Goal: Task Accomplishment & Management: Understand process/instructions

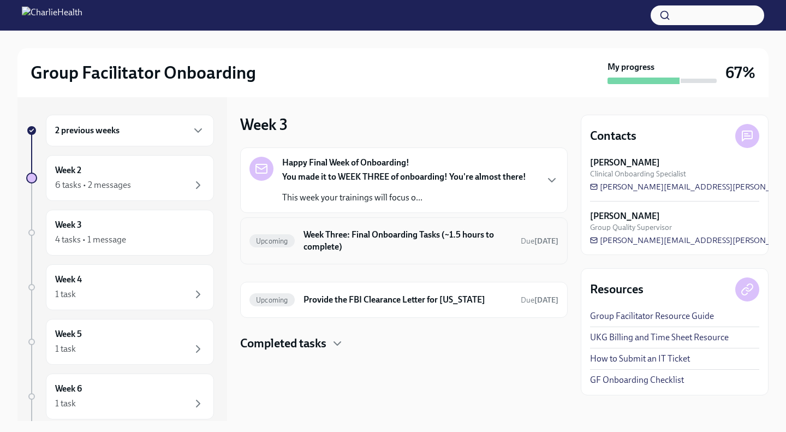
click at [313, 232] on h6 "Week Three: Final Onboarding Tasks (~1.5 hours to complete)" at bounding box center [408, 241] width 209 height 24
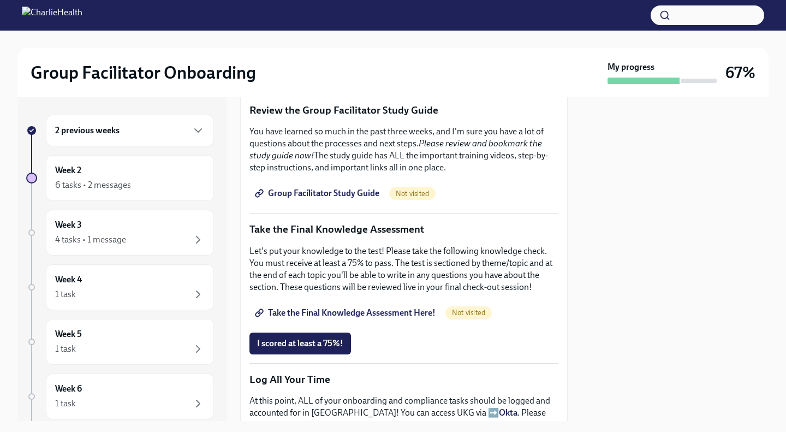
scroll to position [460, 0]
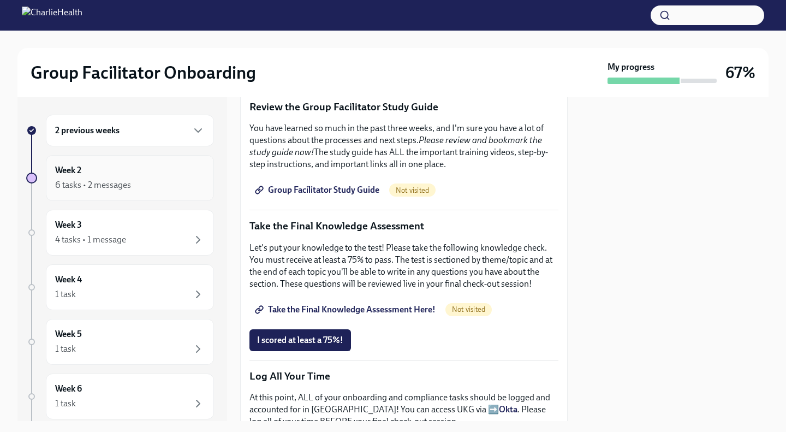
click at [179, 183] on div "6 tasks • 2 messages" at bounding box center [130, 185] width 150 height 13
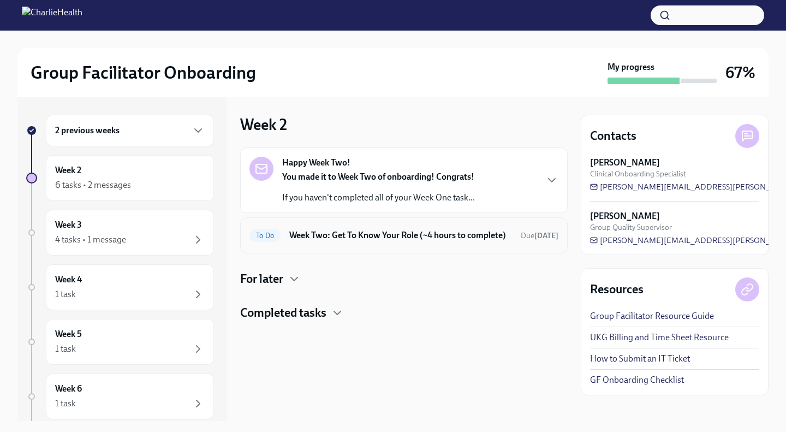
click at [324, 241] on h6 "Week Two: Get To Know Your Role (~4 hours to complete)" at bounding box center [400, 235] width 223 height 12
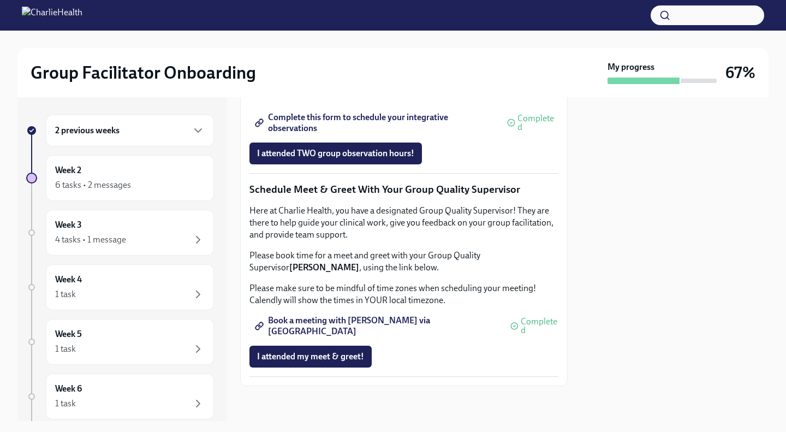
scroll to position [1059, 0]
click at [134, 238] on div "4 tasks • 1 message" at bounding box center [130, 239] width 150 height 13
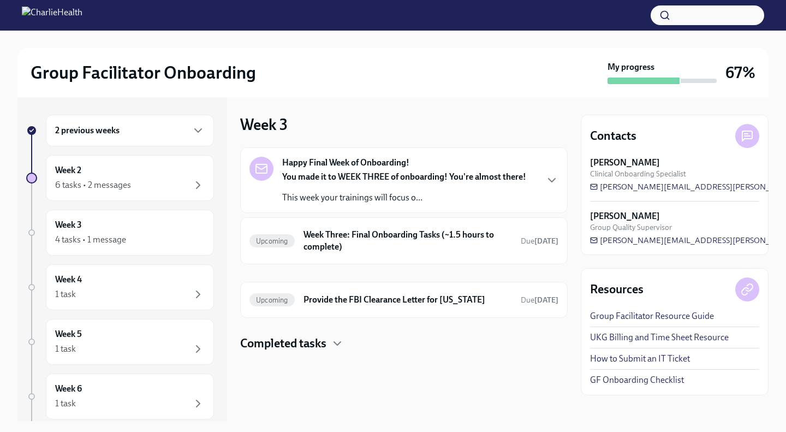
click at [345, 119] on div "Week 3 Happy Final Week of Onboarding! You made it to WEEK THREE of onboarding!…" at bounding box center [404, 233] width 328 height 237
